Goal: Information Seeking & Learning: Learn about a topic

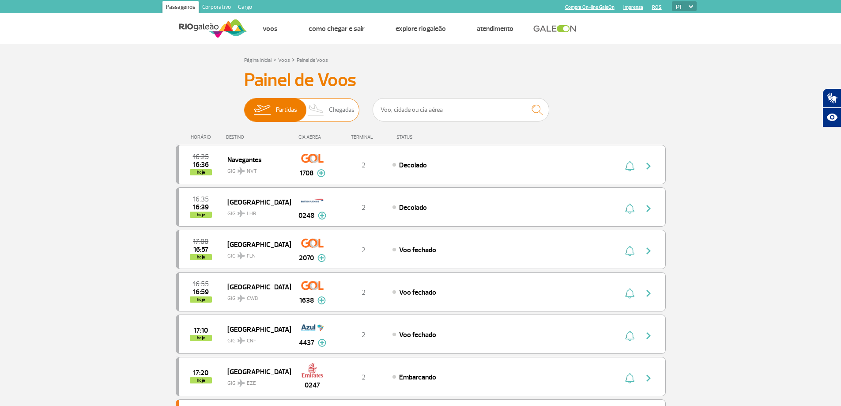
click at [342, 109] on span "Chegadas" at bounding box center [342, 109] width 26 height 23
click at [244, 105] on input "Partidas Chegadas" at bounding box center [244, 105] width 0 height 0
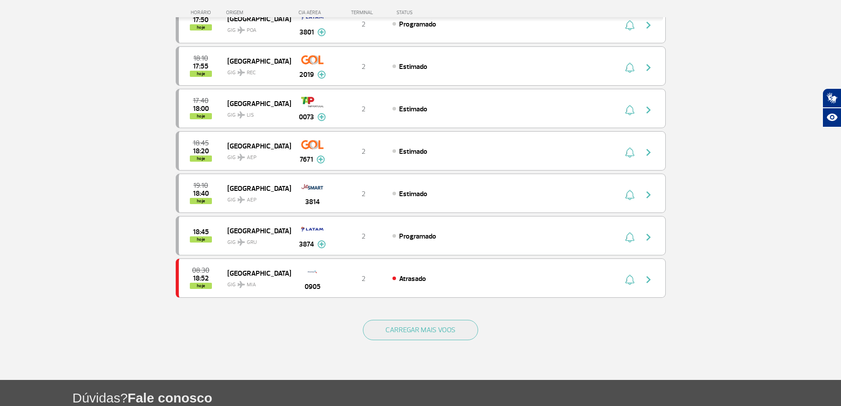
scroll to position [790, 0]
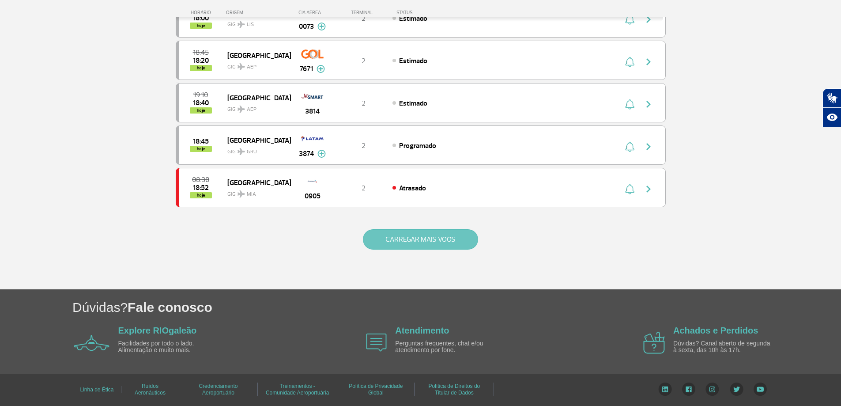
click at [431, 234] on button "CARREGAR MAIS VOOS" at bounding box center [420, 239] width 115 height 20
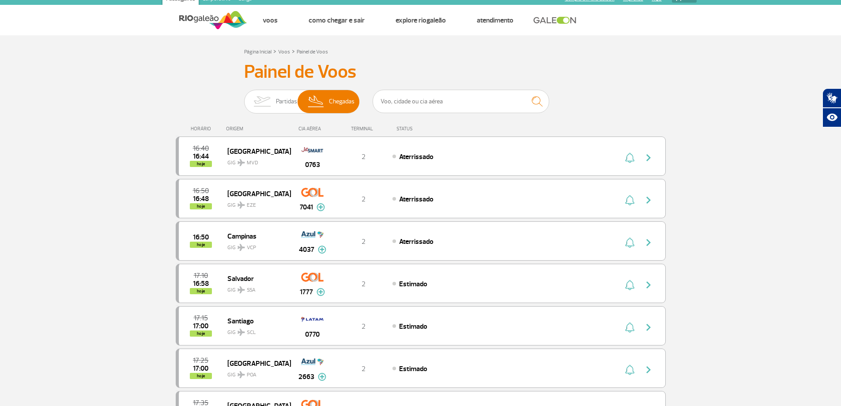
scroll to position [0, 0]
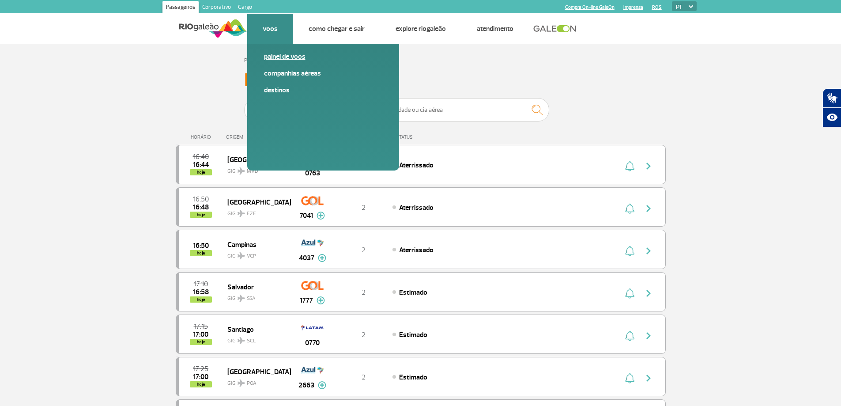
click at [280, 59] on link "Painel de voos" at bounding box center [323, 57] width 118 height 10
click at [276, 90] on link "Destinos" at bounding box center [323, 90] width 118 height 10
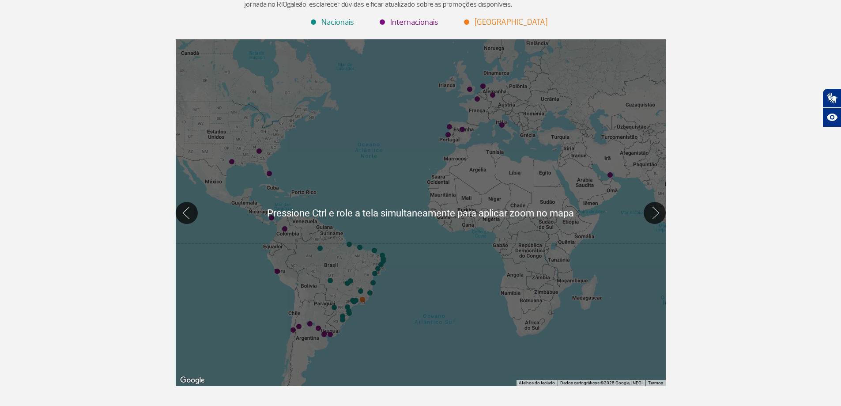
scroll to position [88, 0]
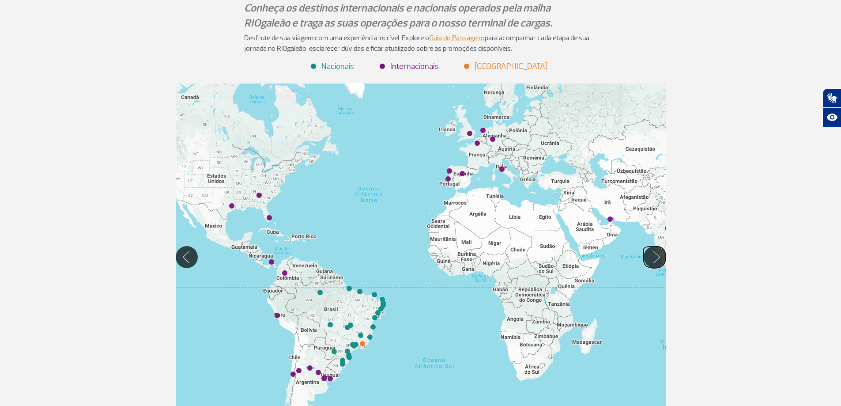
click at [653, 265] on button "Mover para direita" at bounding box center [654, 257] width 22 height 22
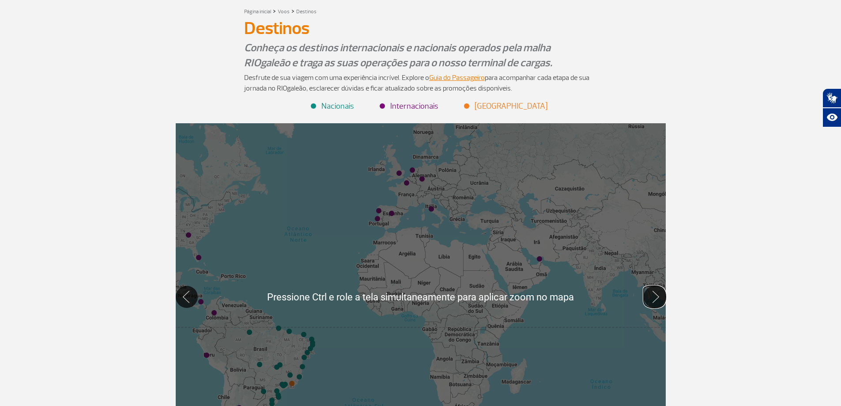
scroll to position [44, 0]
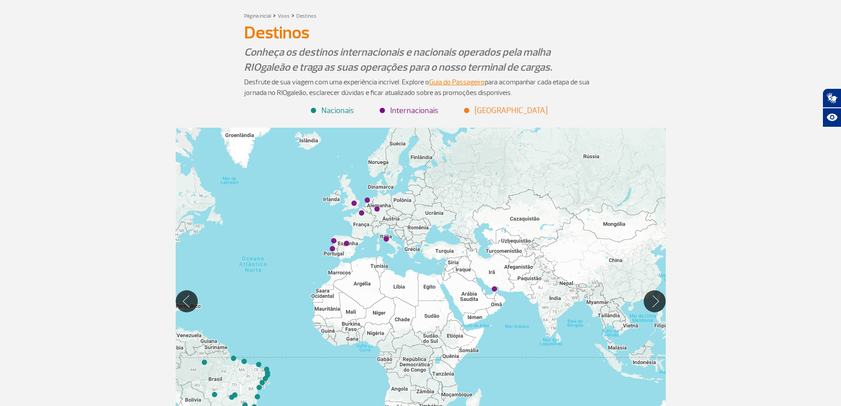
drag, startPoint x: 485, startPoint y: 221, endPoint x: 441, endPoint y: 248, distance: 51.7
click at [441, 248] on div at bounding box center [421, 301] width 490 height 346
click at [353, 205] on img "Londres (LHR)" at bounding box center [353, 203] width 5 height 5
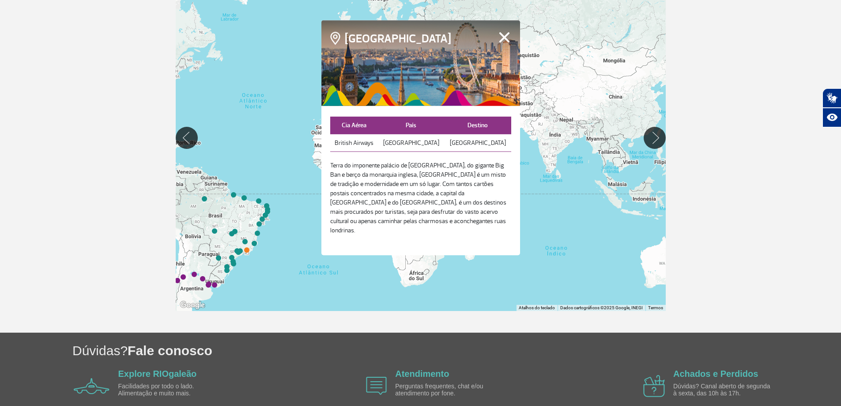
scroll to position [221, 0]
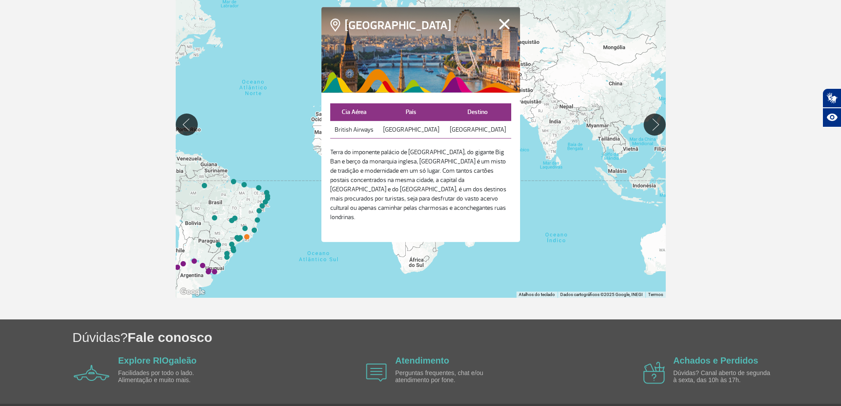
click at [358, 138] on td "British Airways" at bounding box center [354, 129] width 48 height 18
drag, startPoint x: 386, startPoint y: 141, endPoint x: 342, endPoint y: 135, distance: 43.6
click at [345, 135] on td "British Airways" at bounding box center [354, 129] width 48 height 18
copy td "British Airways"
